Goal: Task Accomplishment & Management: Manage account settings

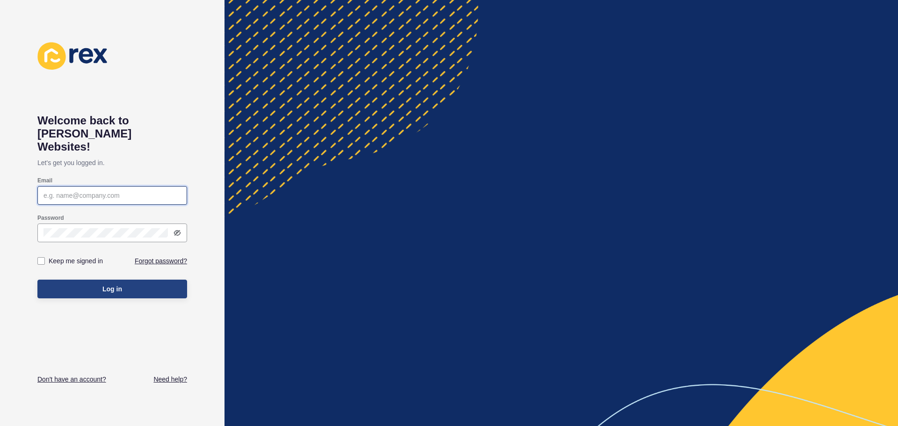
type input "[EMAIL_ADDRESS][DOMAIN_NAME]"
click at [101, 280] on button "Log in" at bounding box center [112, 289] width 150 height 19
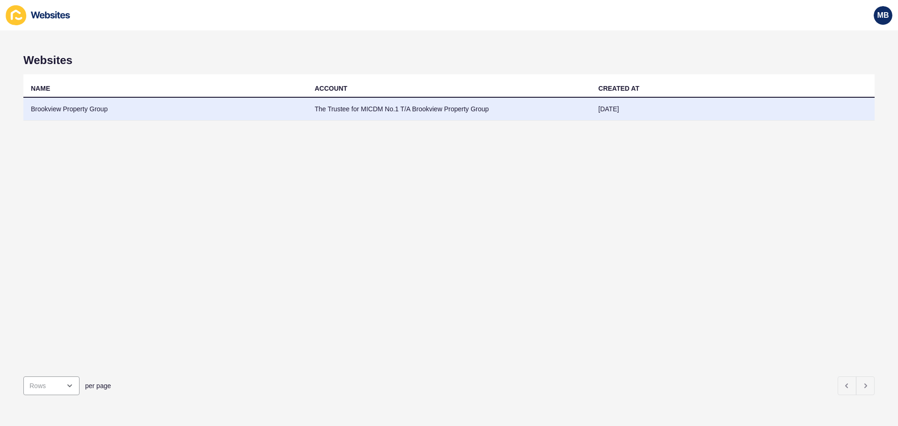
click at [68, 109] on td "Brookview Property Group" at bounding box center [165, 109] width 284 height 23
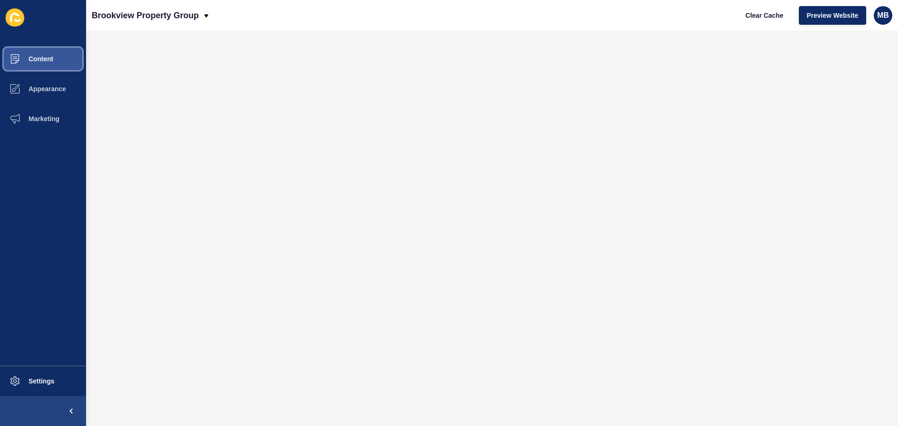
click at [44, 63] on button "Content" at bounding box center [43, 59] width 86 height 30
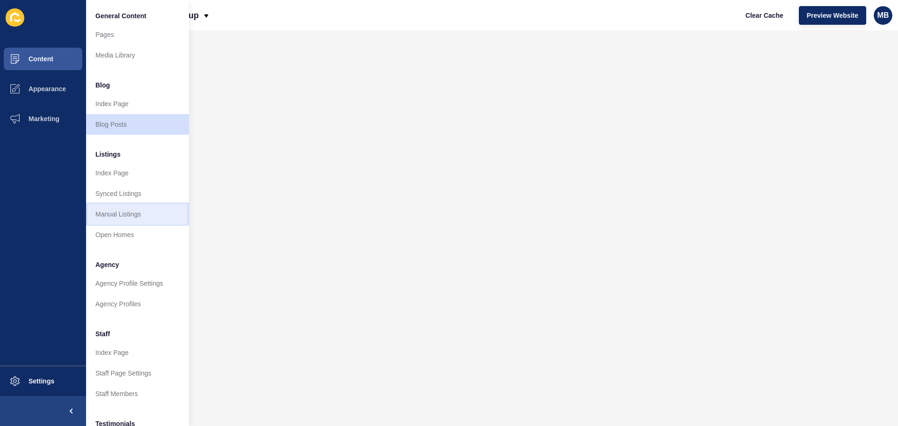
click at [119, 207] on link "Manual Listings" at bounding box center [137, 214] width 103 height 21
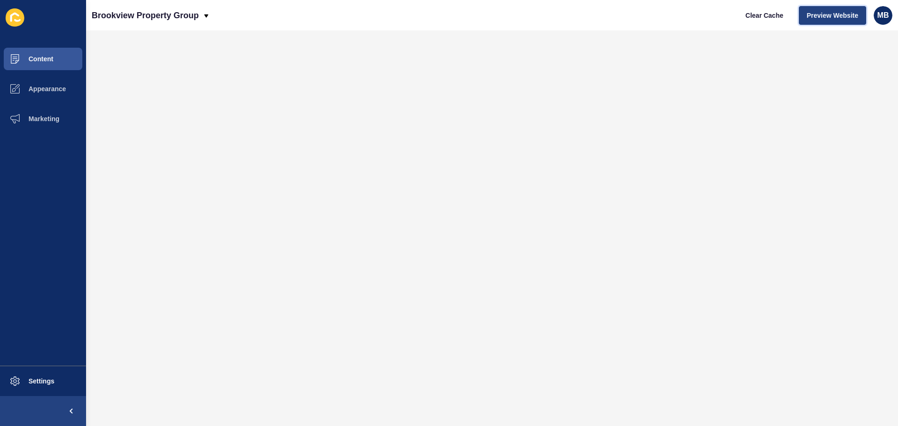
click at [843, 17] on span "Preview Website" at bounding box center [832, 15] width 51 height 9
click at [887, 12] on span "MB" at bounding box center [884, 15] width 12 height 9
click at [838, 75] on link "Logout" at bounding box center [861, 78] width 69 height 21
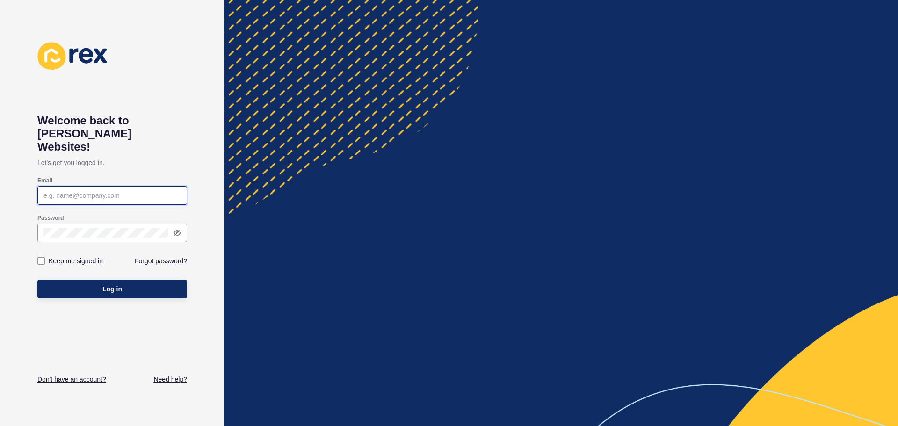
type input "[EMAIL_ADDRESS][DOMAIN_NAME]"
